Goal: Task Accomplishment & Management: Use online tool/utility

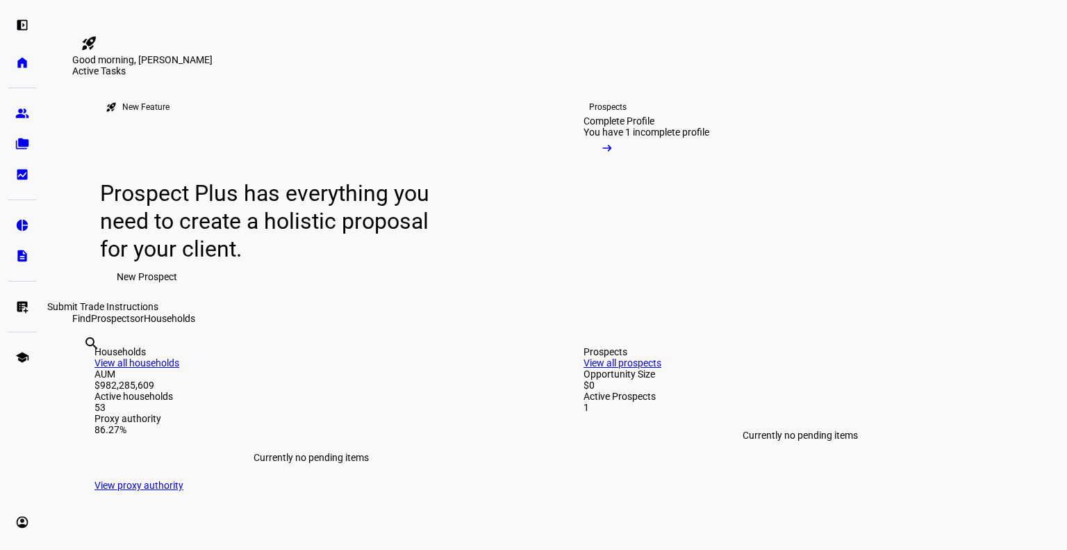
click at [24, 311] on eth-mat-symbol "list_alt_add" at bounding box center [22, 307] width 14 height 14
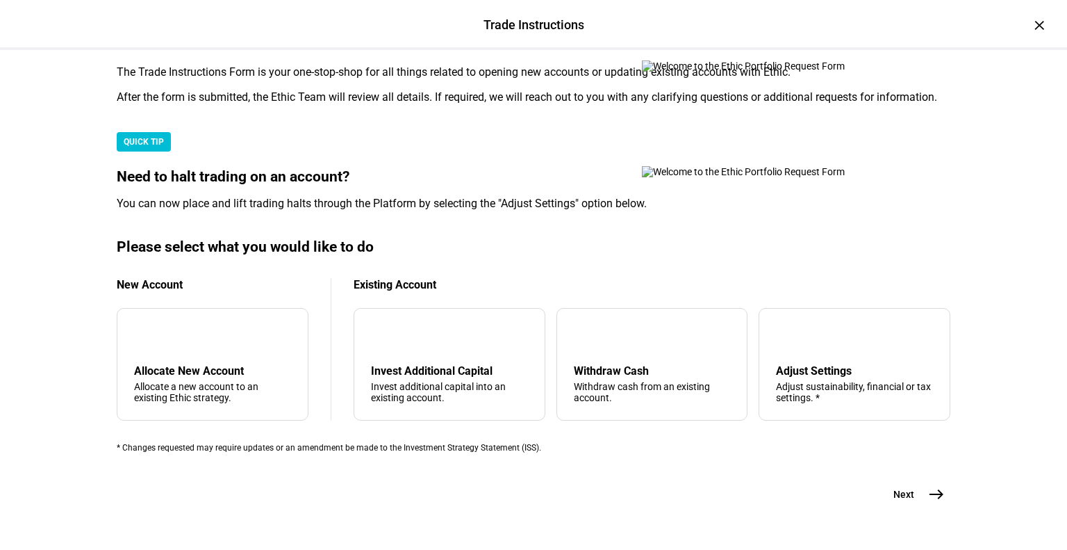
scroll to position [249, 0]
click at [632, 420] on div "arrow_upward Withdraw Cash Withdraw cash from an existing account." at bounding box center [653, 364] width 192 height 113
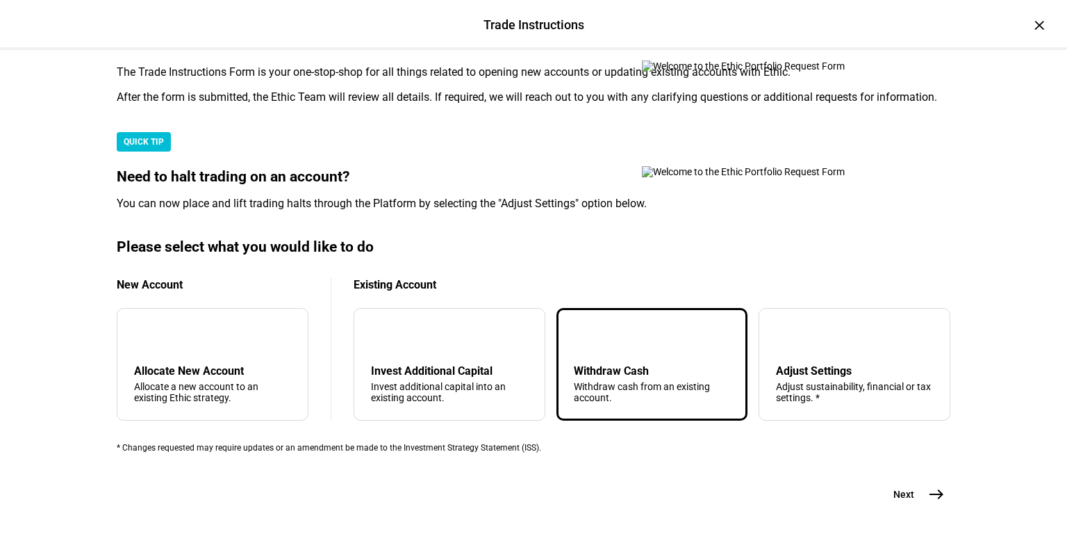
scroll to position [378, 0]
click at [918, 499] on button "Next east" at bounding box center [914, 494] width 74 height 28
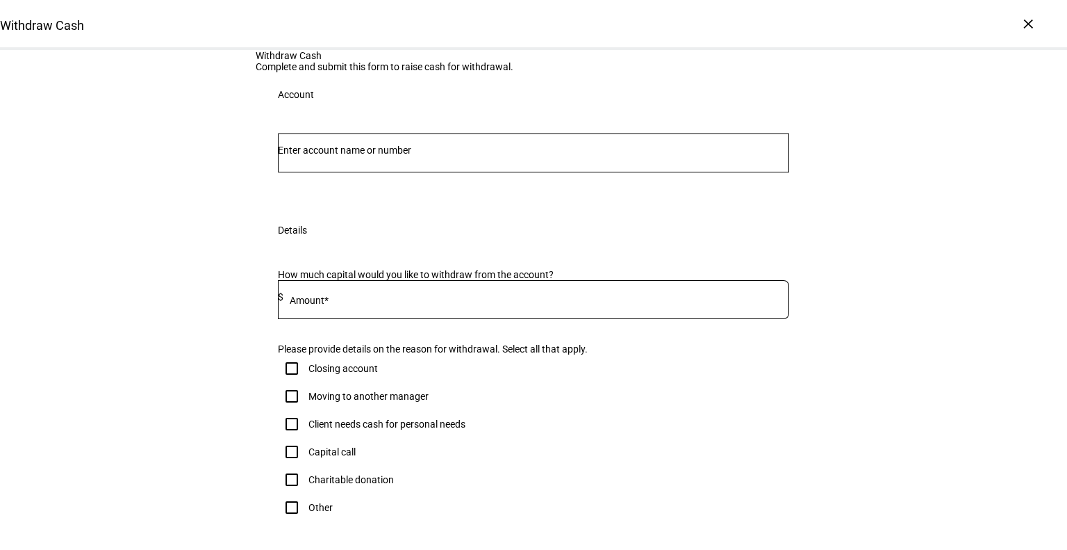
click at [496, 156] on input "Number" at bounding box center [533, 150] width 511 height 11
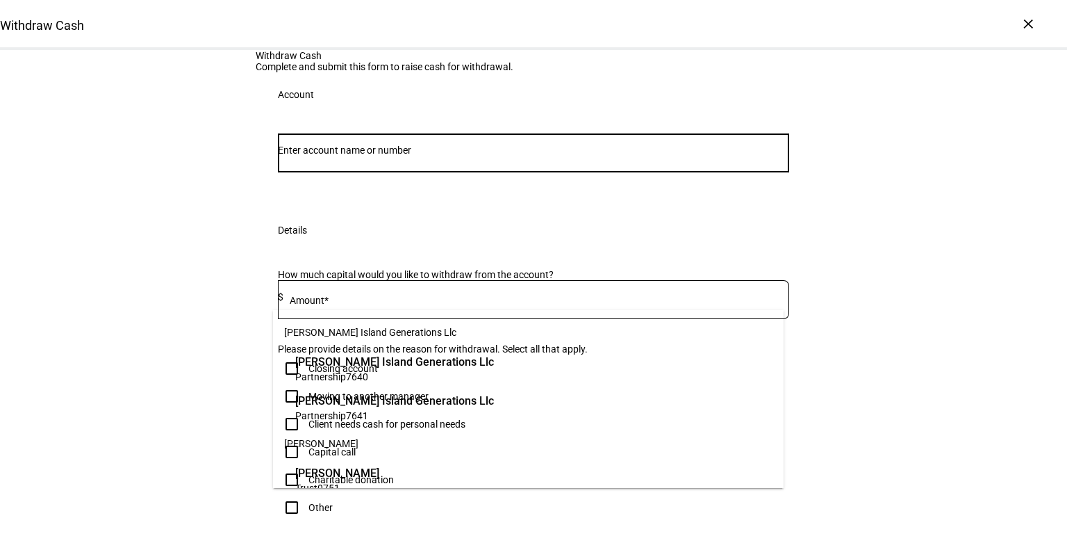
paste input "50744432"
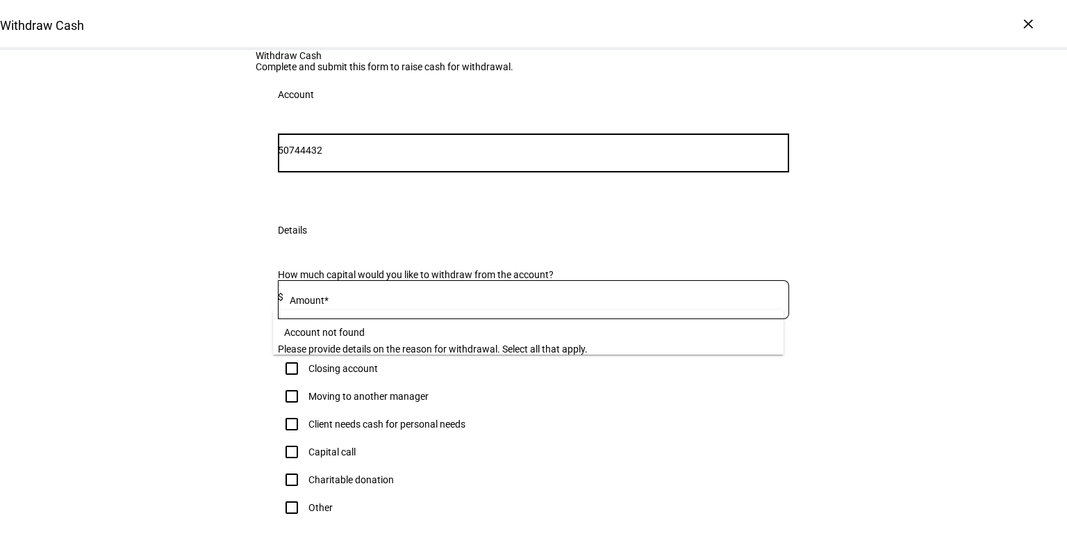
drag, startPoint x: 313, startPoint y: 291, endPoint x: 297, endPoint y: 290, distance: 15.4
click at [297, 156] on input "50744432" at bounding box center [533, 150] width 511 height 11
click at [310, 156] on input "50744432" at bounding box center [533, 150] width 511 height 11
drag, startPoint x: 310, startPoint y: 290, endPoint x: 278, endPoint y: 288, distance: 32.0
click at [278, 172] on div "50744432" at bounding box center [533, 152] width 511 height 39
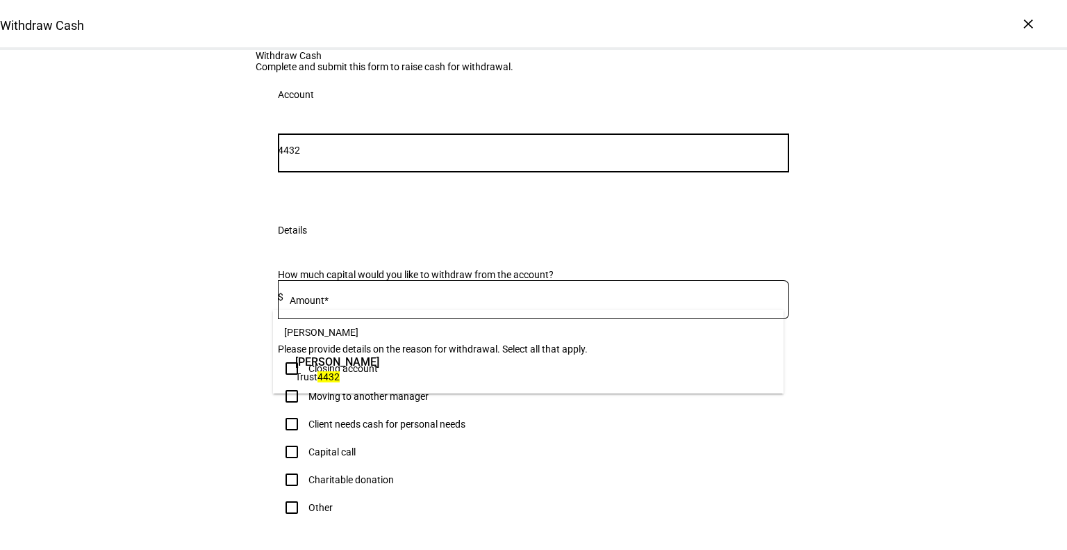
type input "4432"
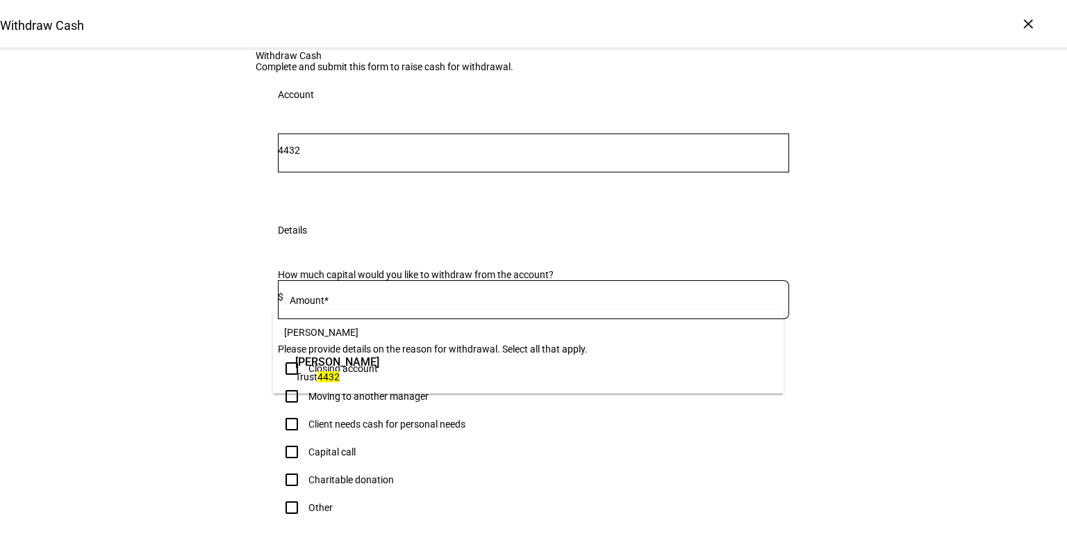
click at [383, 385] on div "James P Kearns Trust 4432" at bounding box center [337, 368] width 91 height 36
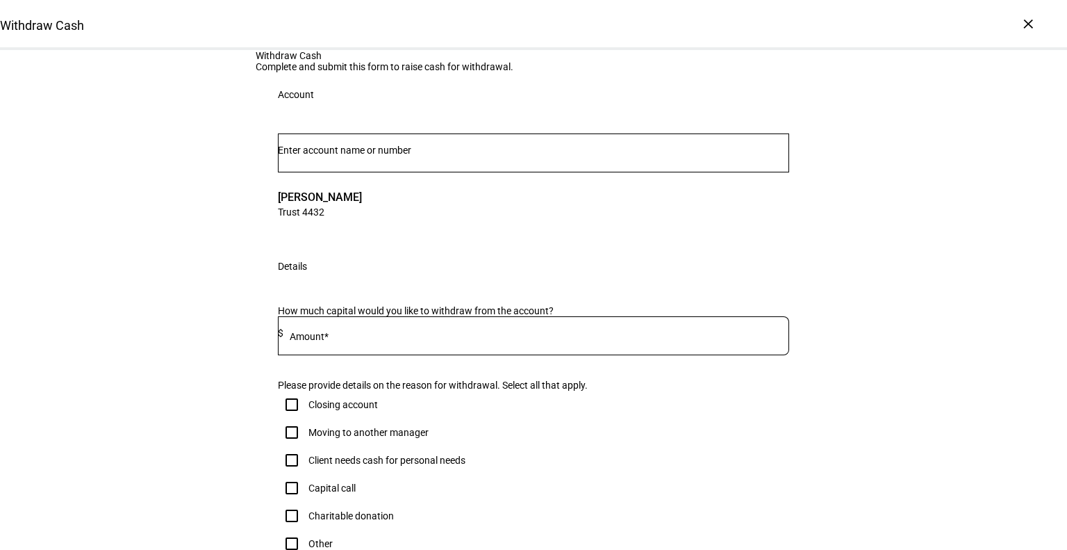
click at [473, 338] on input at bounding box center [537, 332] width 506 height 11
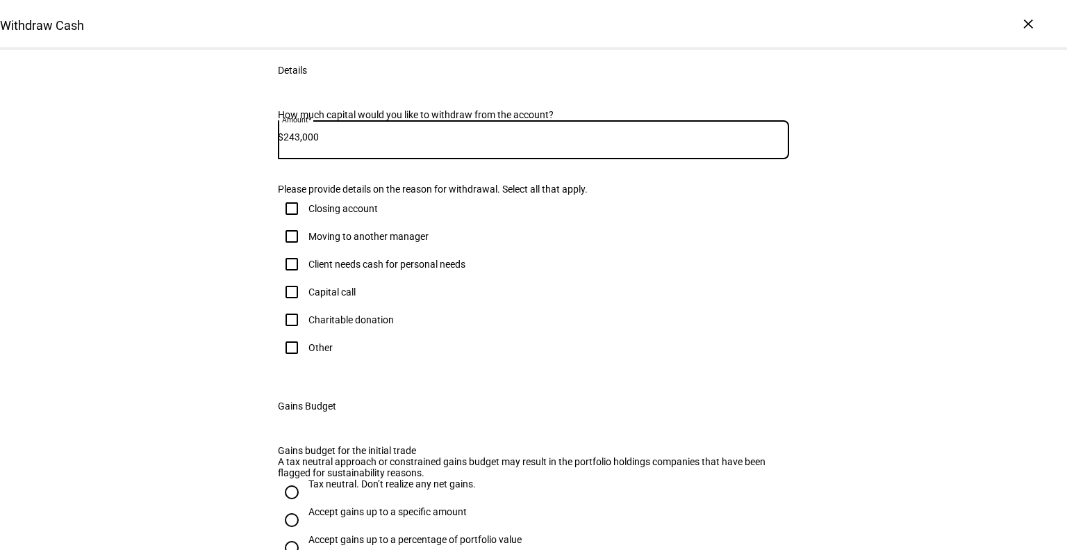
scroll to position [197, 0]
type input "243,000"
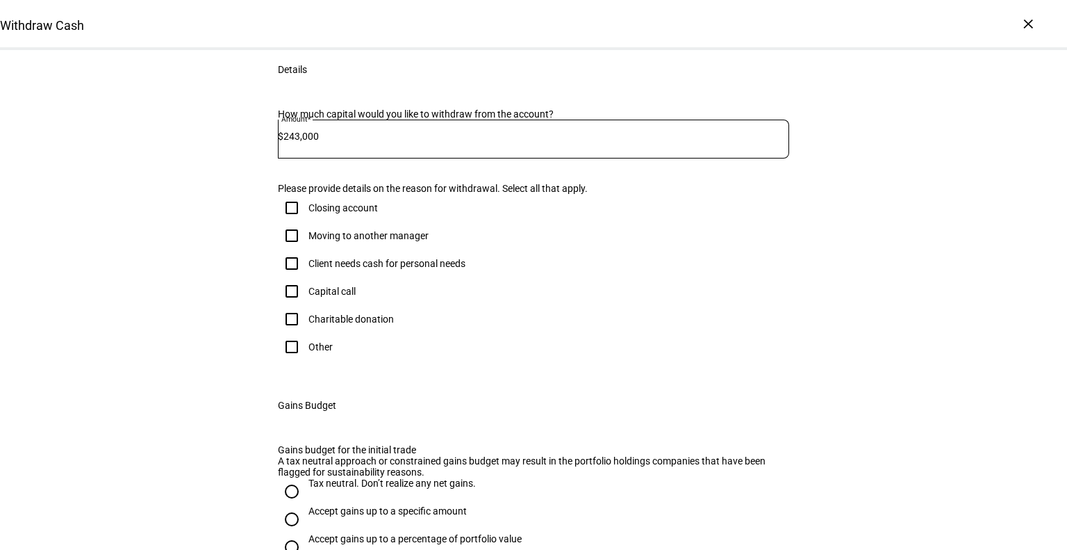
click at [291, 361] on input "Other" at bounding box center [292, 347] width 28 height 28
checkbox input "true"
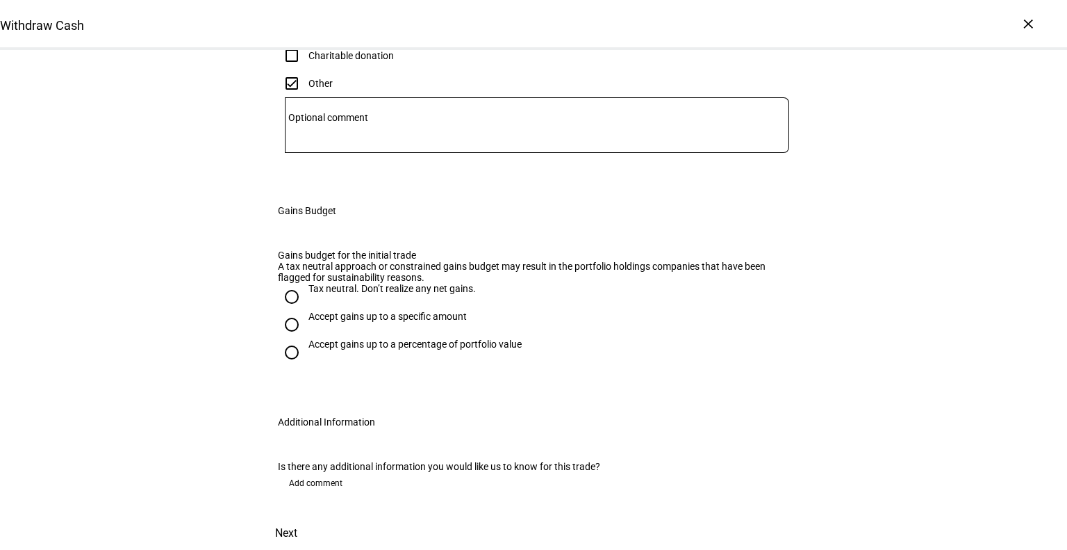
scroll to position [606, 0]
drag, startPoint x: 289, startPoint y: 373, endPoint x: 314, endPoint y: 425, distance: 57.2
click at [289, 311] on input "Tax neutral. Don’t realize any net gains." at bounding box center [292, 297] width 28 height 28
radio input "true"
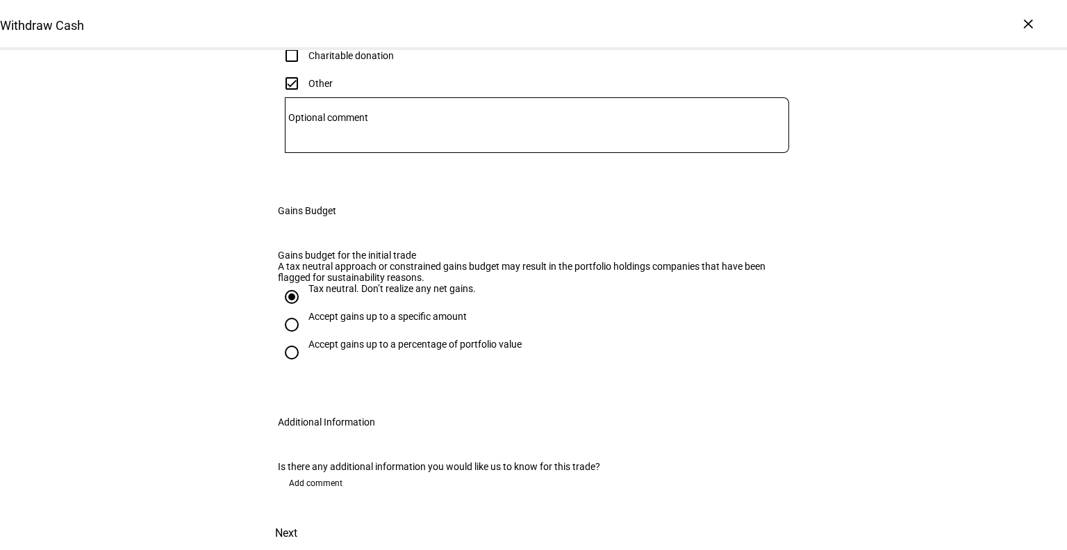
click at [297, 516] on span "Next" at bounding box center [286, 532] width 22 height 33
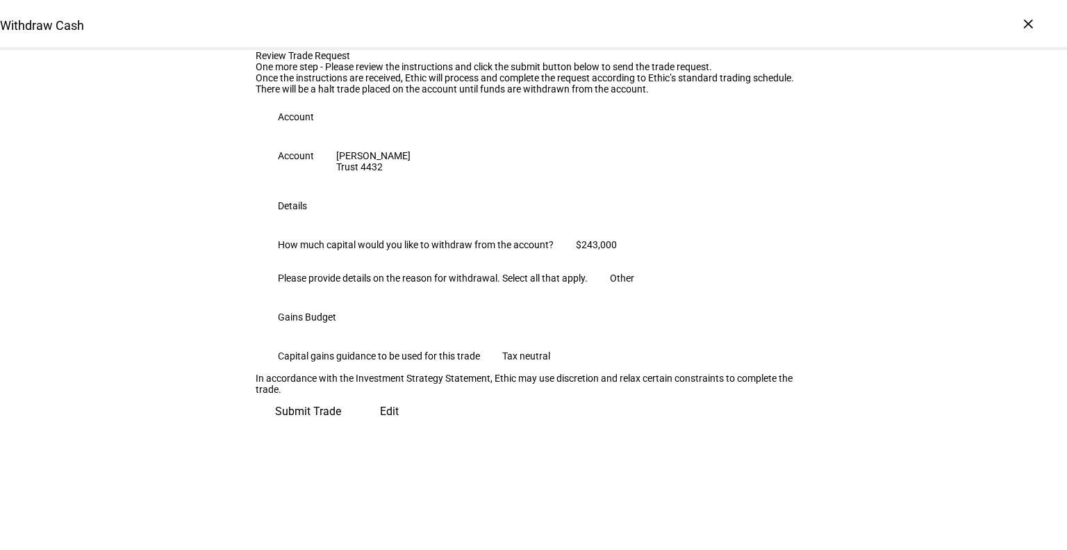
scroll to position [222, 0]
click at [341, 428] on span "Submit Trade" at bounding box center [308, 411] width 66 height 33
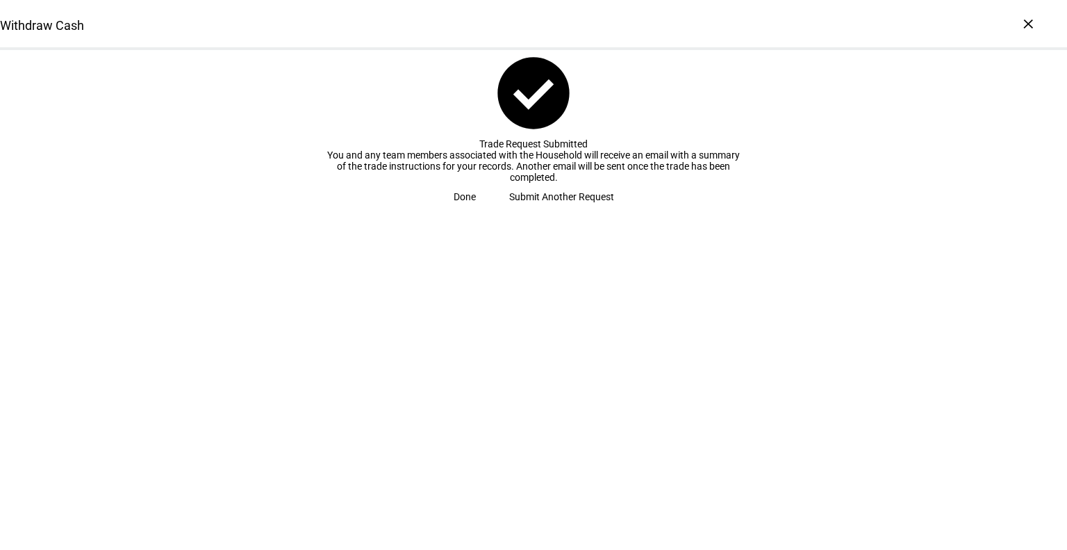
click at [558, 211] on span "Submit Another Request" at bounding box center [561, 197] width 105 height 28
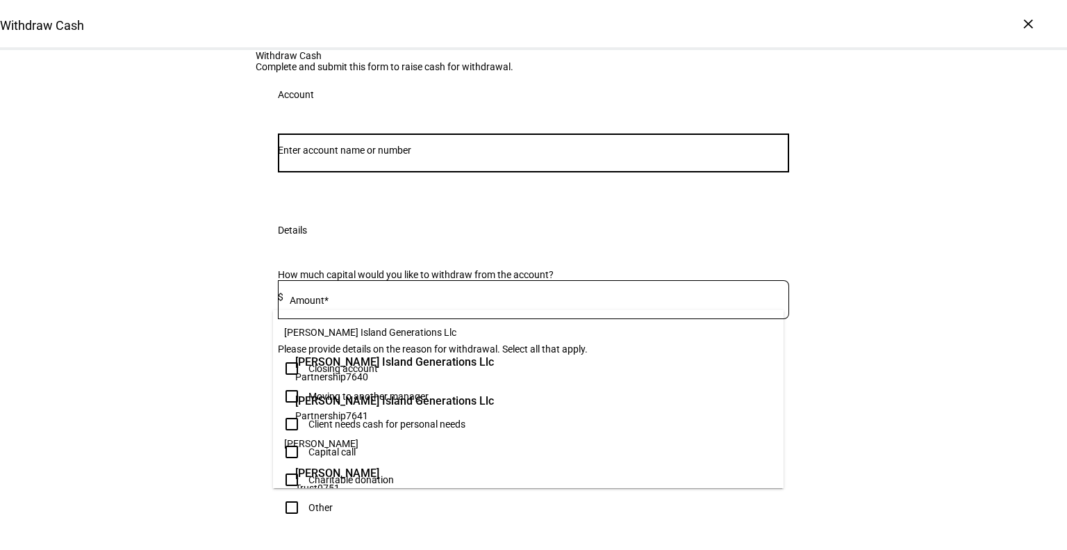
click at [490, 156] on input "Number" at bounding box center [533, 150] width 511 height 11
paste input "82651775"
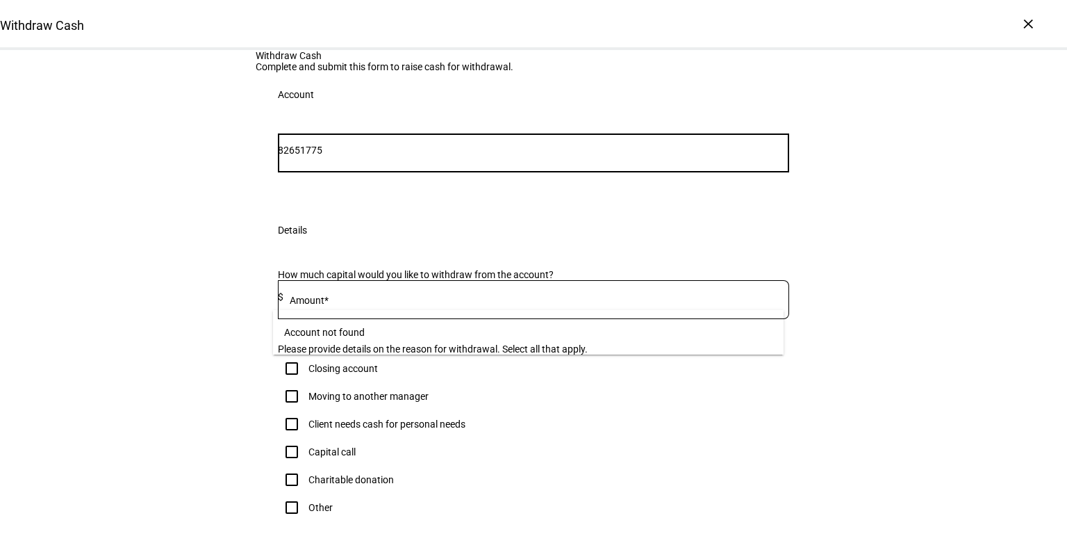
drag, startPoint x: 311, startPoint y: 292, endPoint x: 253, endPoint y: 301, distance: 58.4
click at [256, 208] on div "82651775 Account" at bounding box center [534, 162] width 556 height 91
type input "1775"
click at [350, 378] on span "Trust 1775" at bounding box center [337, 376] width 84 height 13
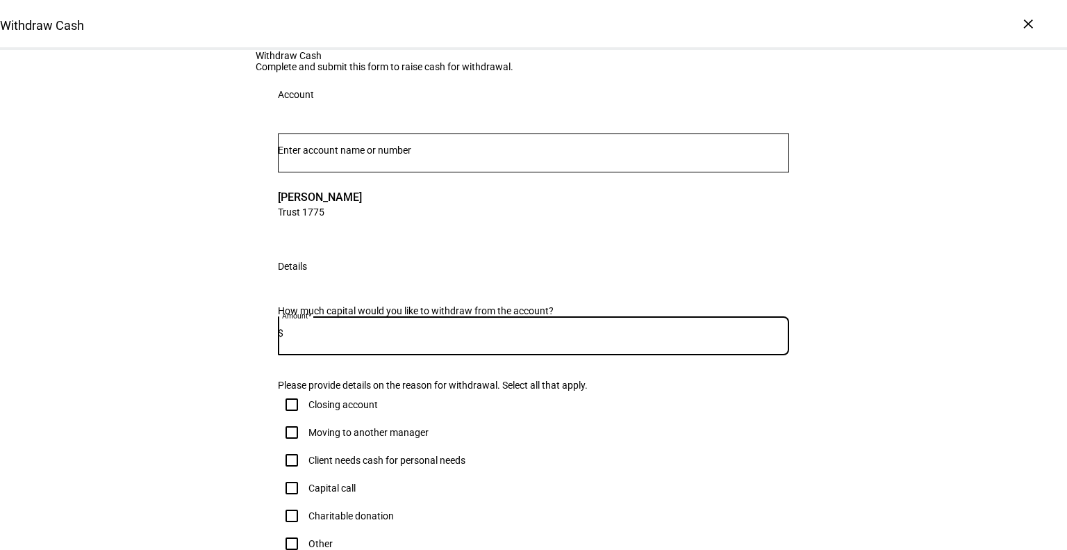
click at [336, 338] on input at bounding box center [537, 332] width 506 height 11
type input "179,000"
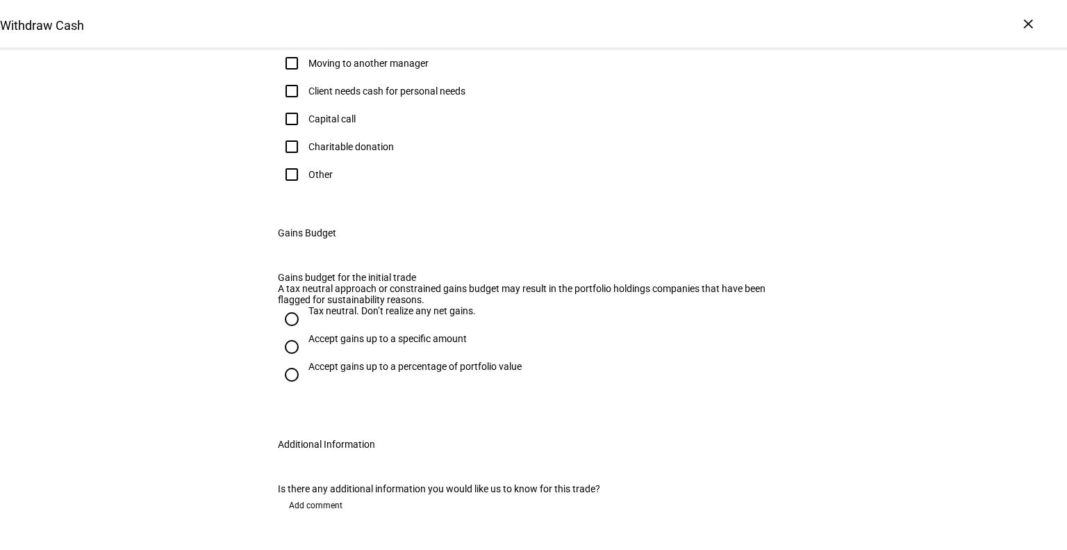
scroll to position [370, 0]
click at [290, 188] on input "Other" at bounding box center [292, 174] width 28 height 28
checkbox input "true"
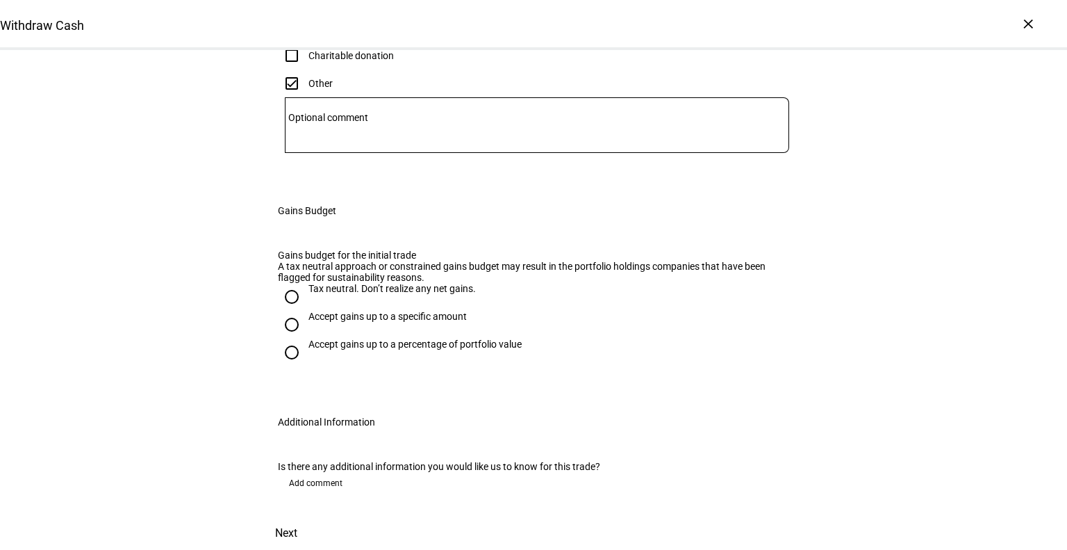
scroll to position [597, 0]
click at [288, 311] on input "Tax neutral. Don’t realize any net gains." at bounding box center [292, 297] width 28 height 28
radio input "true"
click at [297, 516] on span "Next" at bounding box center [286, 532] width 22 height 33
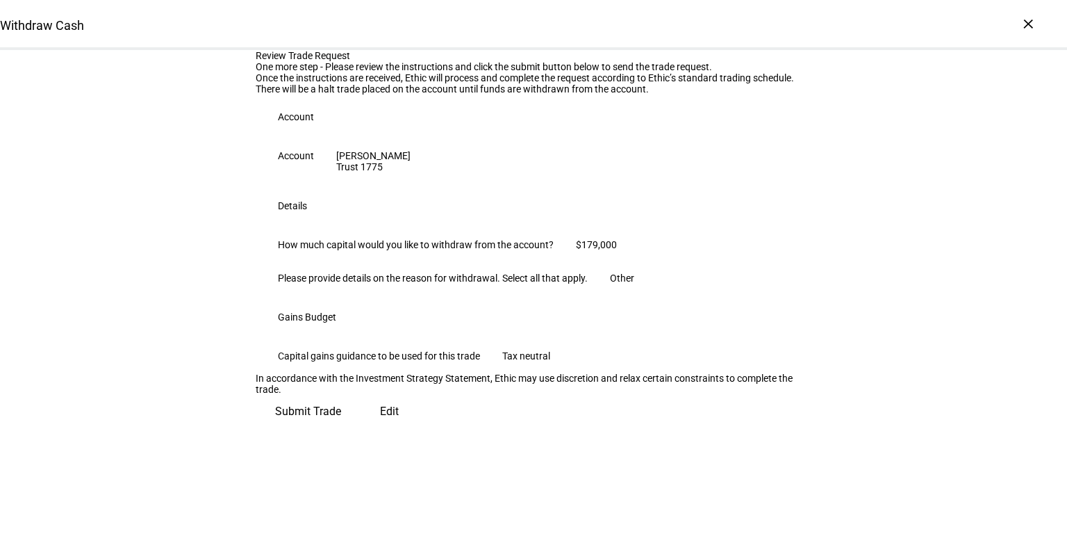
scroll to position [222, 0]
click at [341, 428] on span "Submit Trade" at bounding box center [308, 411] width 66 height 33
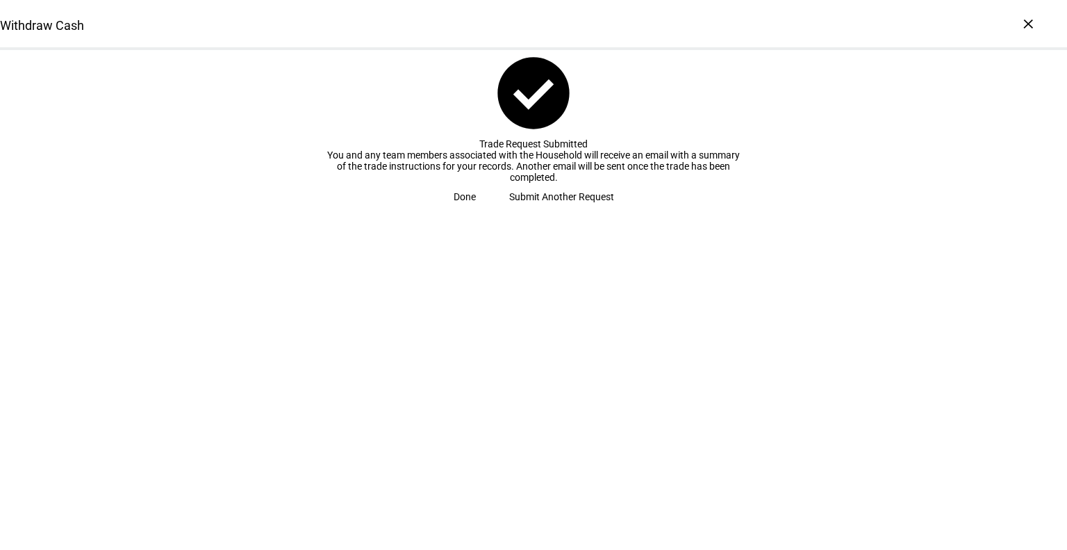
click at [476, 211] on span "Done" at bounding box center [465, 197] width 22 height 28
